Goal: Task Accomplishment & Management: Complete application form

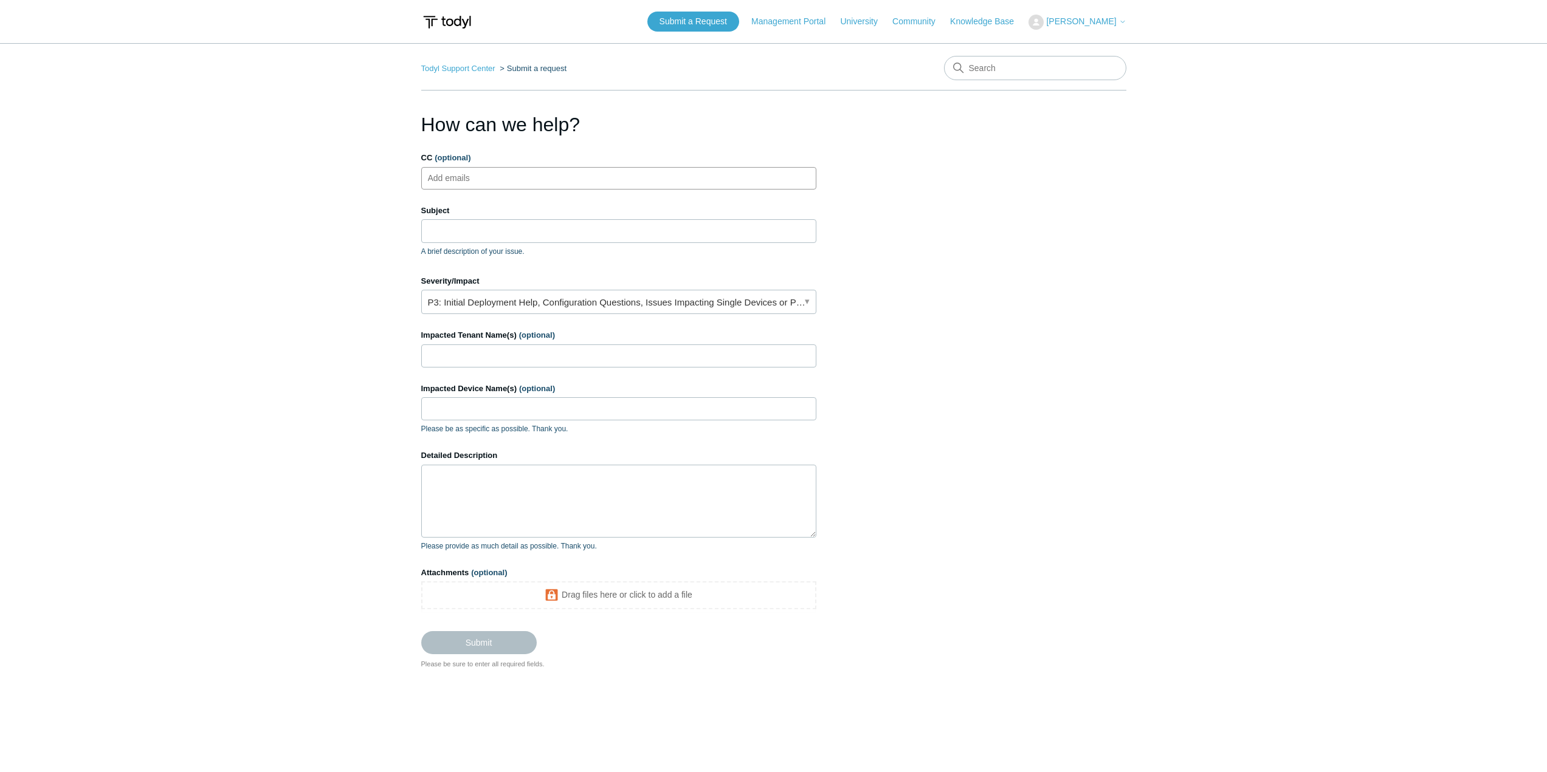
click at [504, 177] on ul "Add emails" at bounding box center [618, 178] width 395 height 22
click at [514, 182] on ul "Add emails" at bounding box center [618, 178] width 395 height 22
type input "[EMAIL_ADDRESS][DOMAIN_NAME]"
click at [515, 229] on input "Subject" at bounding box center [618, 230] width 395 height 23
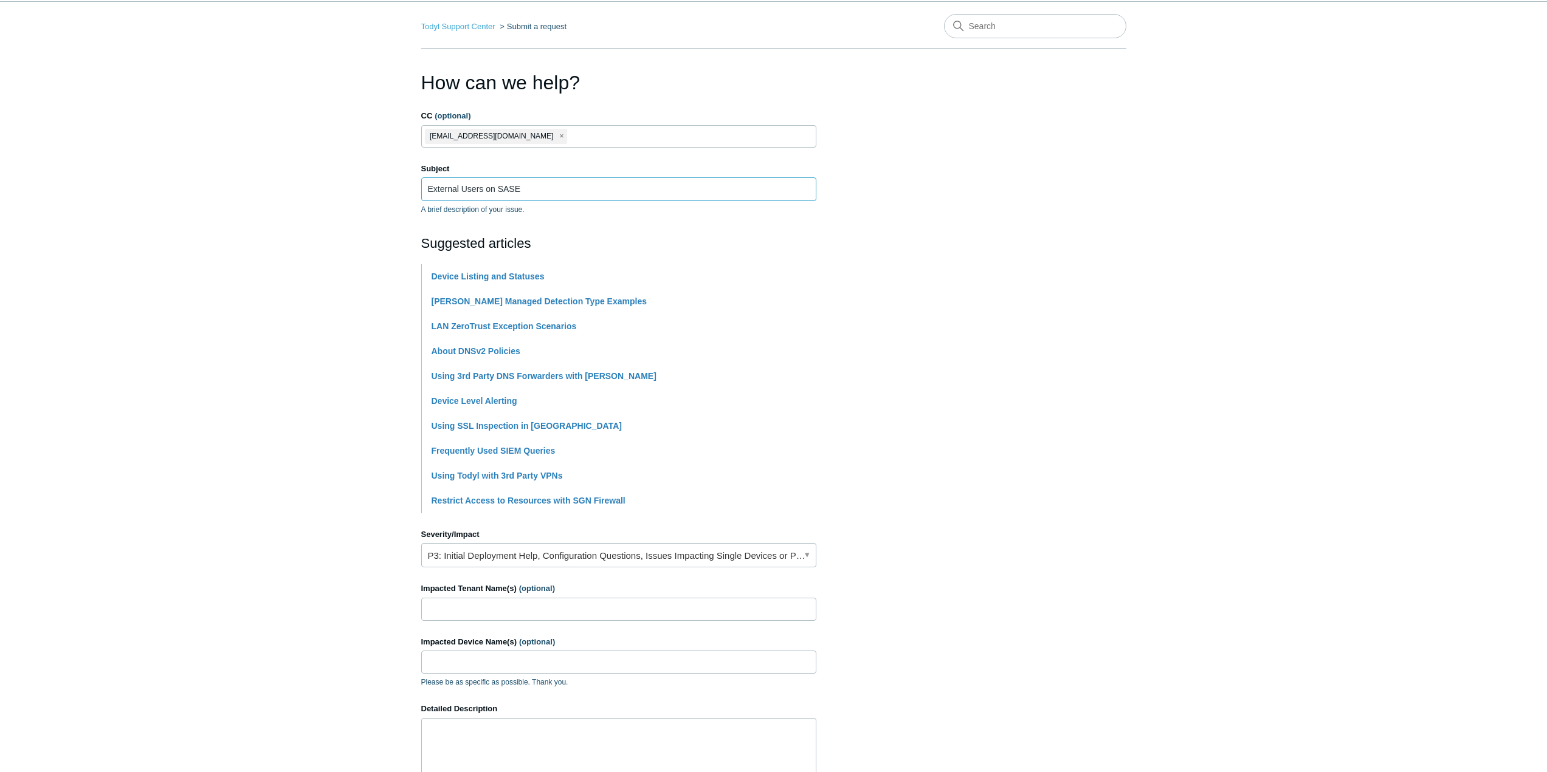
scroll to position [182, 0]
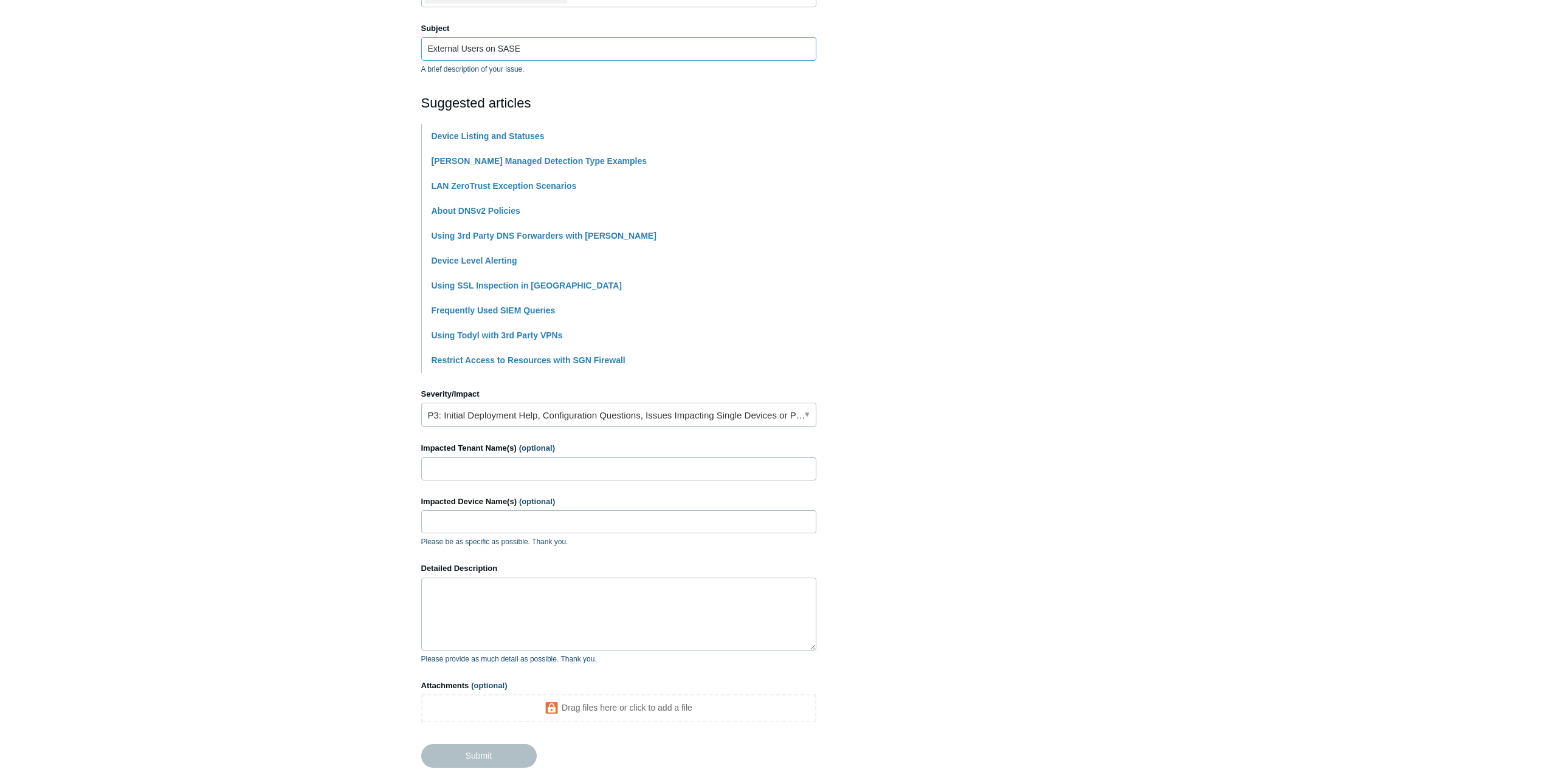
type input "External Users on SASE"
click at [645, 420] on link "P3: Initial Deployment Help, Configuration Questions, Issues Impacting Single D…" at bounding box center [618, 415] width 395 height 24
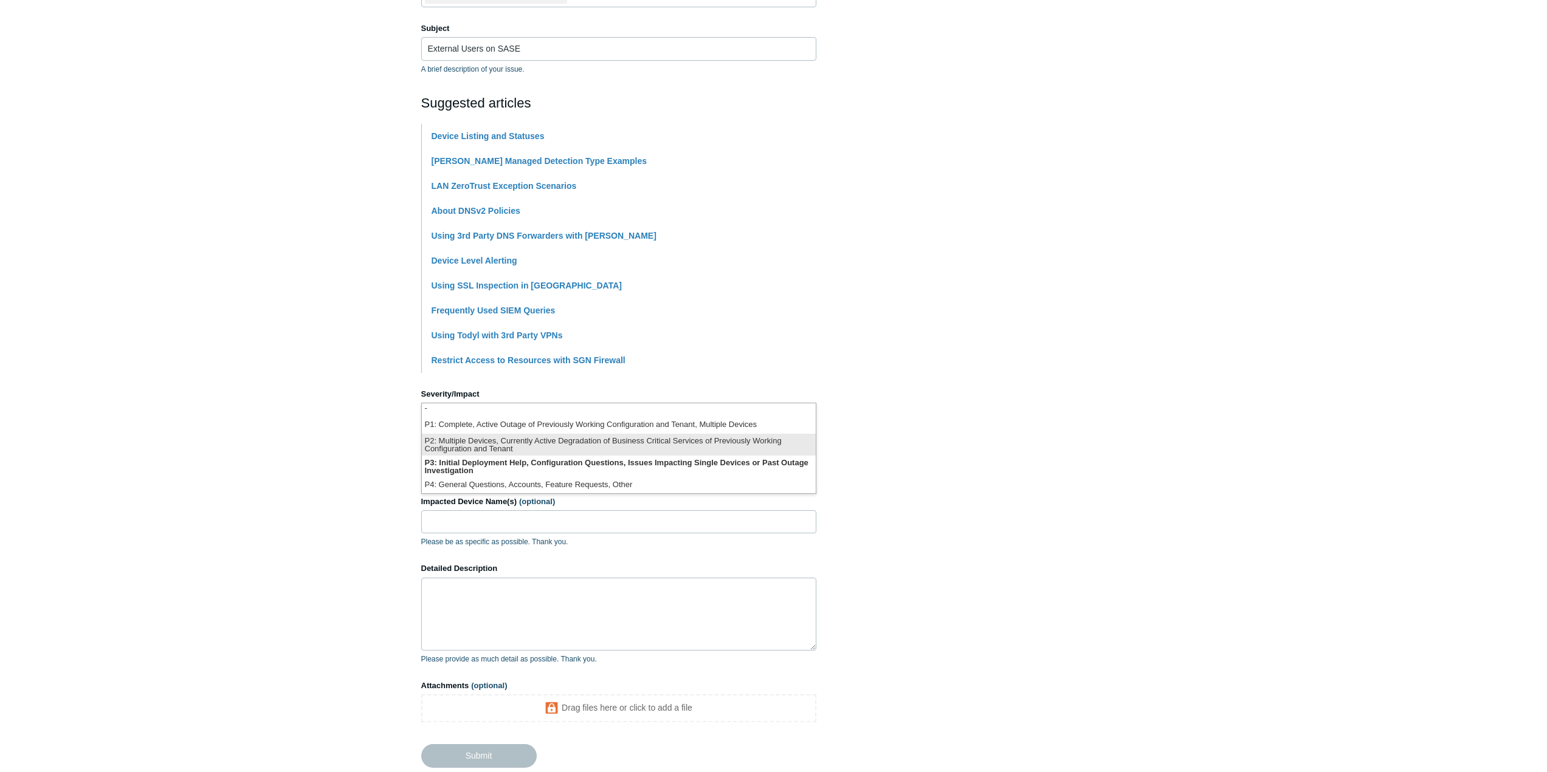
scroll to position [3, 0]
click at [577, 486] on li "P4: General Questions, Accounts, Feature Requests, Other" at bounding box center [619, 485] width 394 height 16
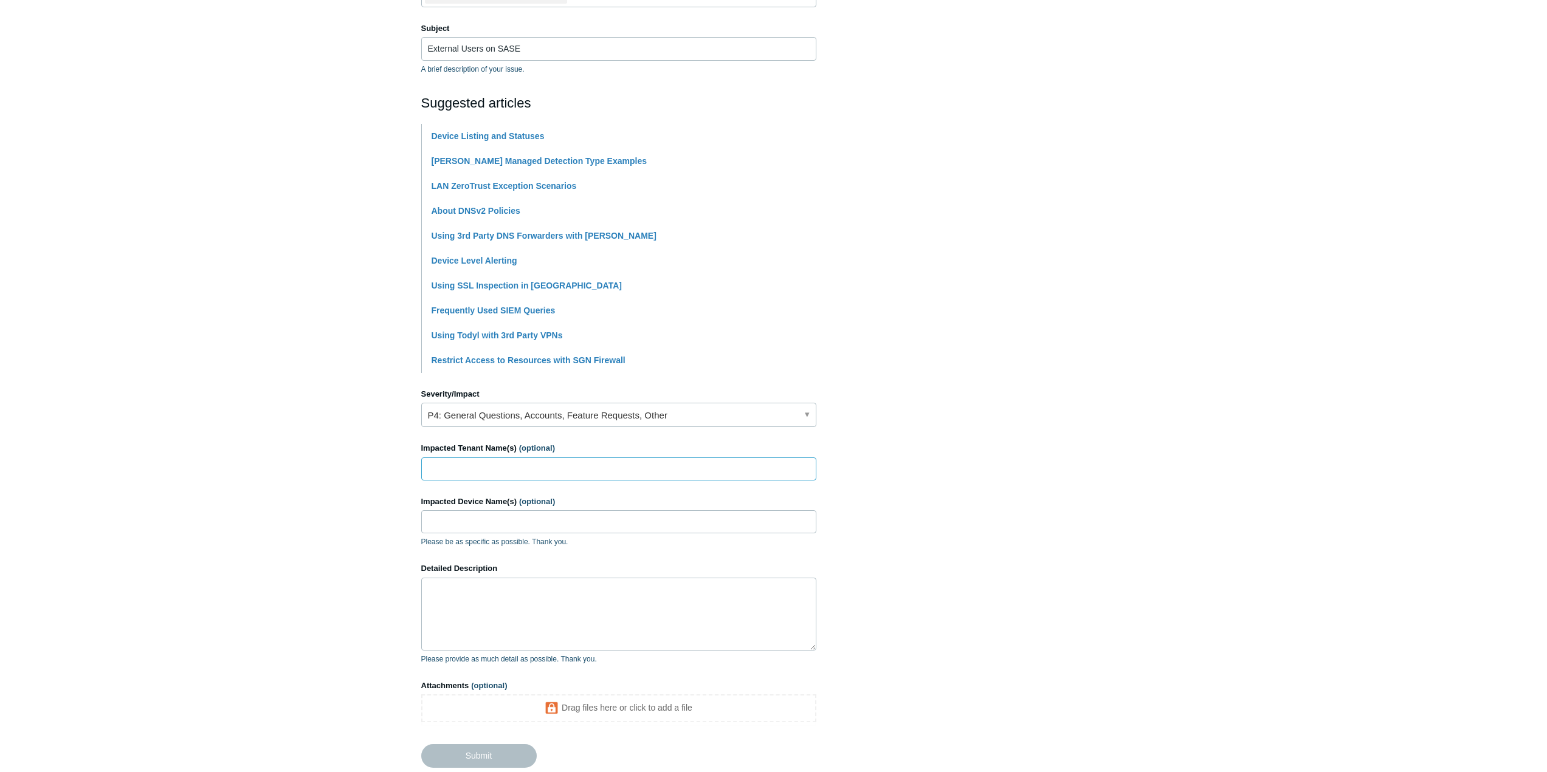
click at [567, 466] on input "Impacted Tenant Name(s) (optional)" at bounding box center [618, 469] width 395 height 23
type input "s"
type input "Southwood Corp"
click at [543, 523] on input "Impacted Device Name(s) (optional)" at bounding box center [618, 522] width 395 height 23
click at [549, 611] on textarea "Detailed Description" at bounding box center [618, 614] width 395 height 73
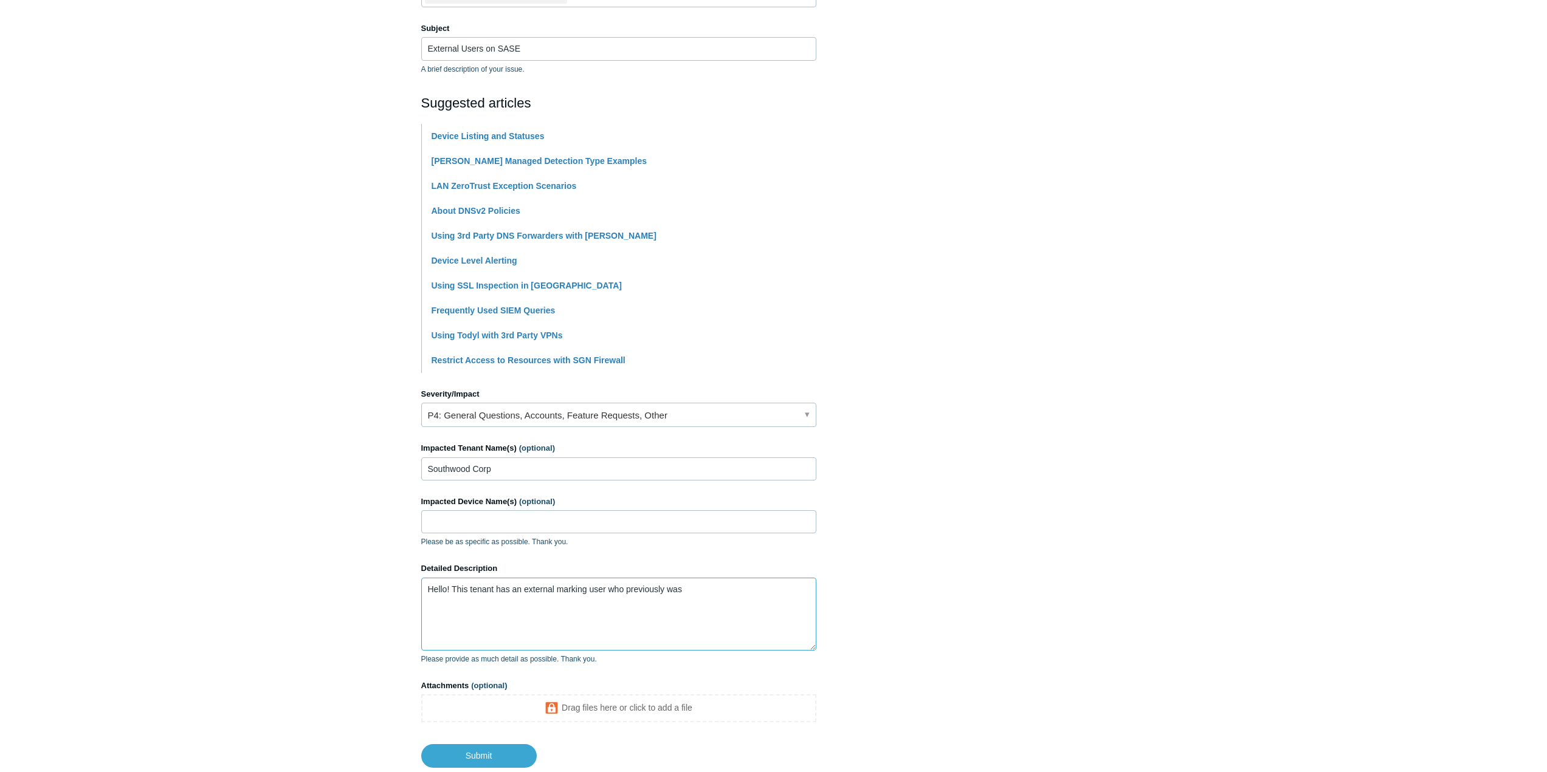
click at [724, 596] on textarea "Hello! This tenant has an external marking user who previously was" at bounding box center [618, 614] width 395 height 73
click at [631, 610] on textarea "Hello! This tenant has an external marking user who previously was using vpn on…" at bounding box center [618, 614] width 395 height 73
click at [535, 635] on textarea "Hello! This tenant has an external marking user who previously was using vpn on…" at bounding box center [618, 614] width 395 height 73
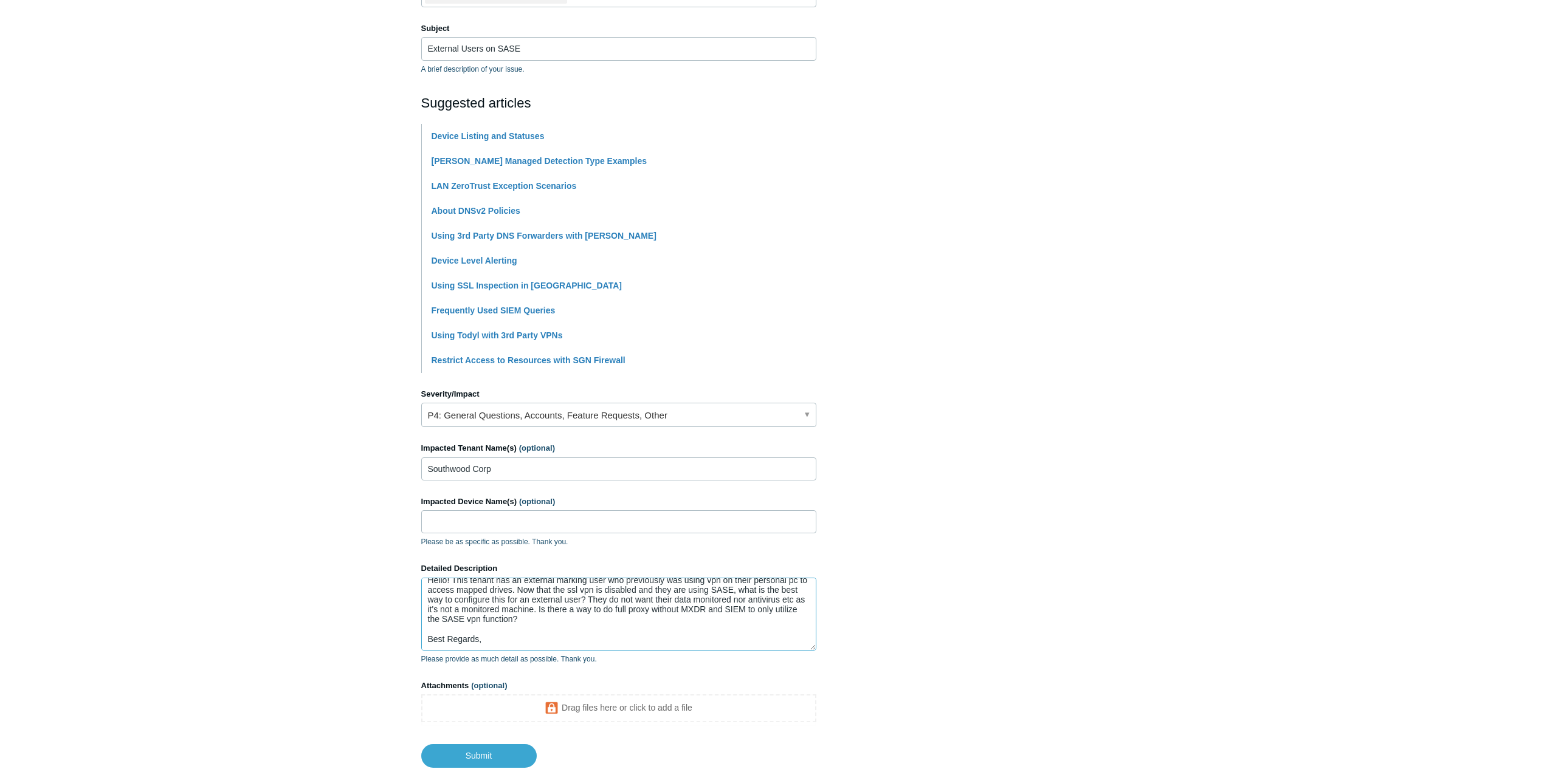
scroll to position [19, 0]
type textarea "Hello! This tenant has an external marking user who previously was using vpn on…"
click at [499, 751] on input "Submit" at bounding box center [478, 757] width 115 height 24
